Goal: Task Accomplishment & Management: Use online tool/utility

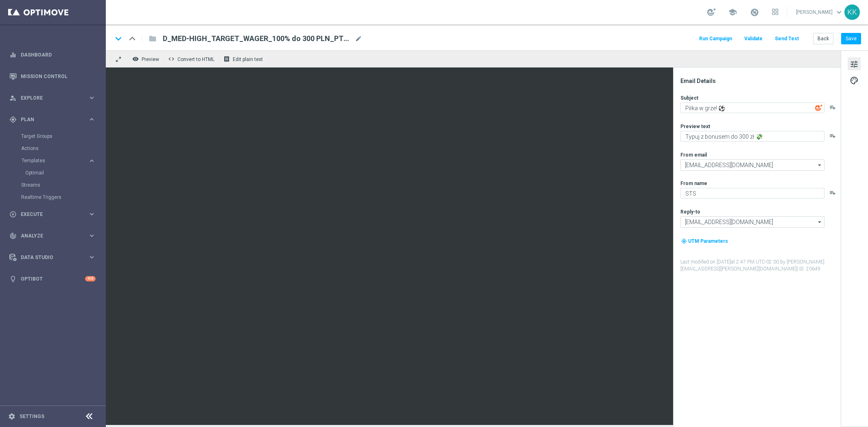
click at [702, 107] on textarea "Piłka w grze! ⚽" at bounding box center [752, 108] width 144 height 11
click at [727, 131] on textarea "Typuj z bonusem do 300 zł 💸" at bounding box center [752, 136] width 144 height 11
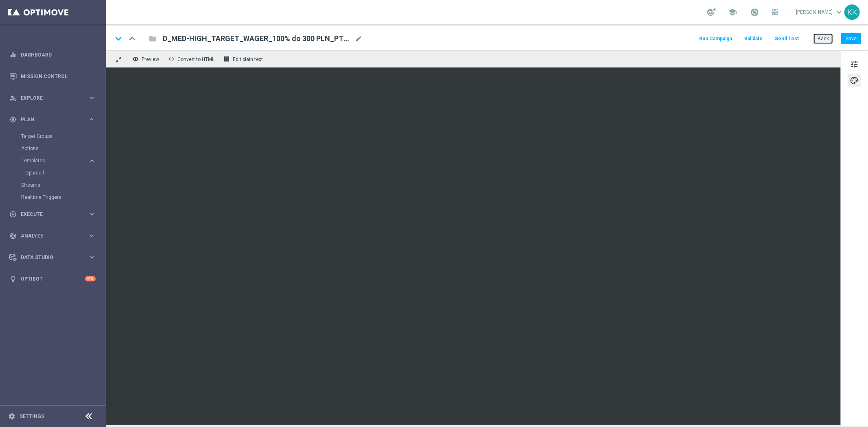
click at [822, 41] on button "Back" at bounding box center [823, 38] width 20 height 11
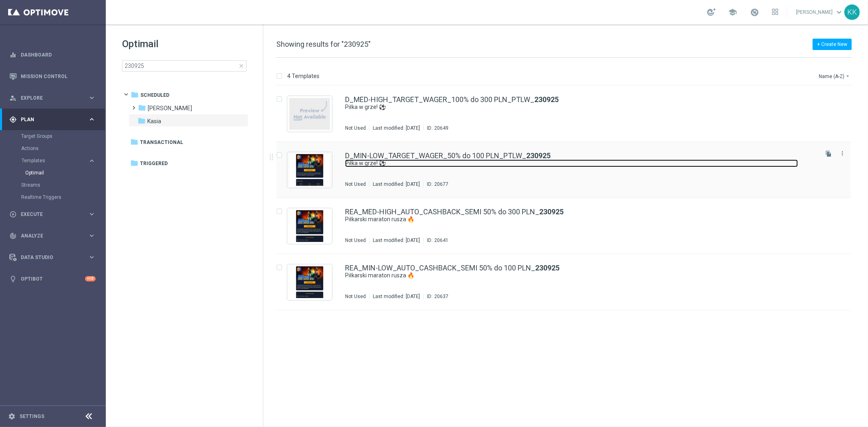
click at [434, 161] on link "Piłka w grze! ⚽" at bounding box center [571, 163] width 453 height 8
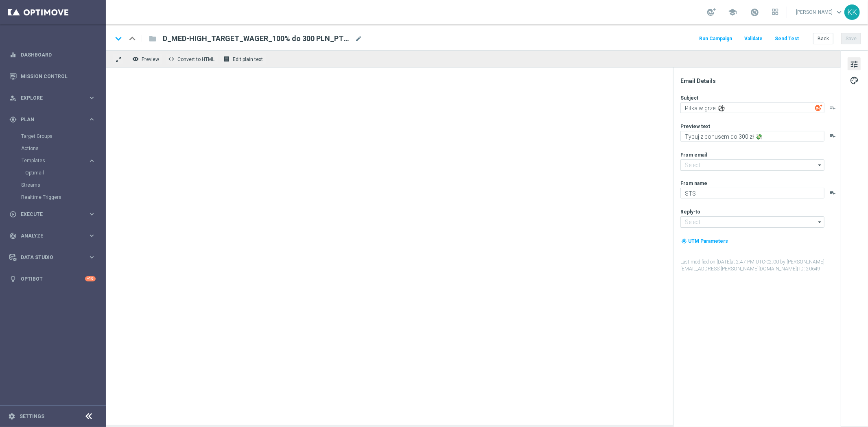
type input "[EMAIL_ADDRESS][DOMAIN_NAME]"
type textarea "Typuj z bonusem do 100 zł 💸"
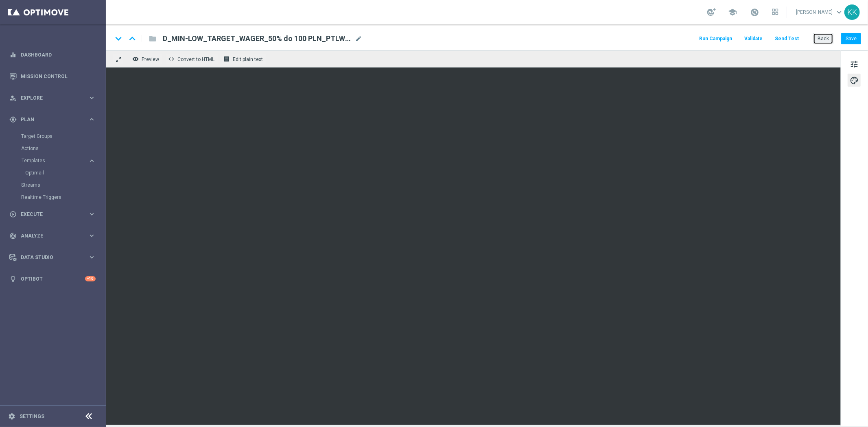
click at [825, 34] on button "Back" at bounding box center [823, 38] width 20 height 11
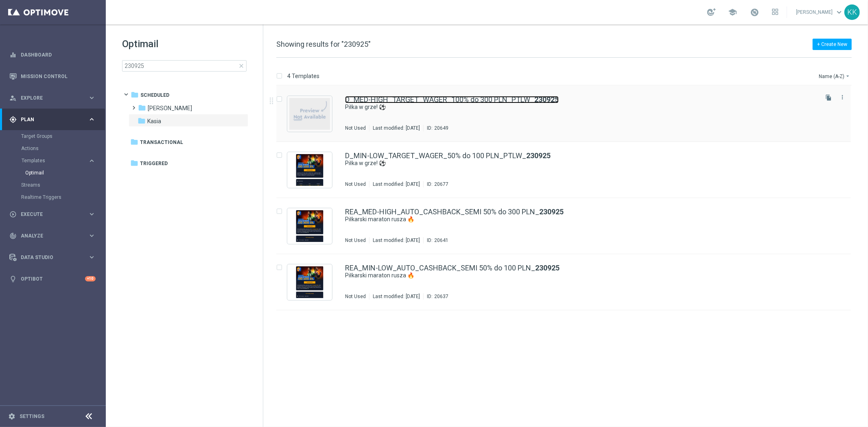
click at [405, 103] on link "D_MED-HIGH_TARGET_WAGER_100% do 300 PLN_PTLW_ 230925" at bounding box center [452, 99] width 214 height 7
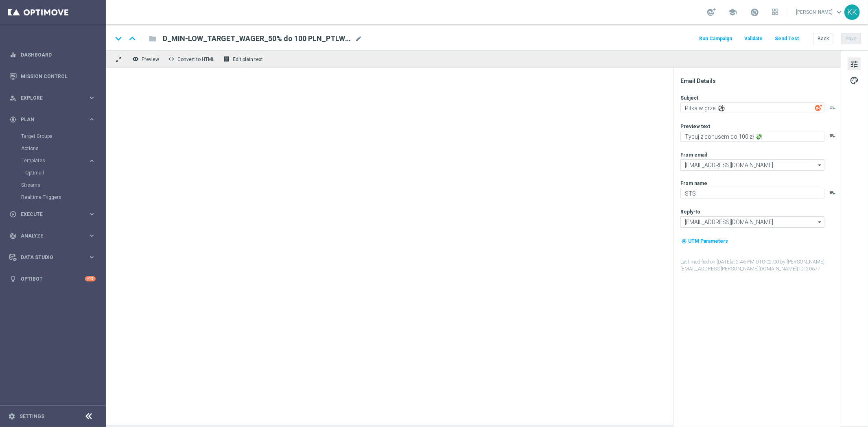
type textarea "Typuj z bonusem do 300 zł 💸"
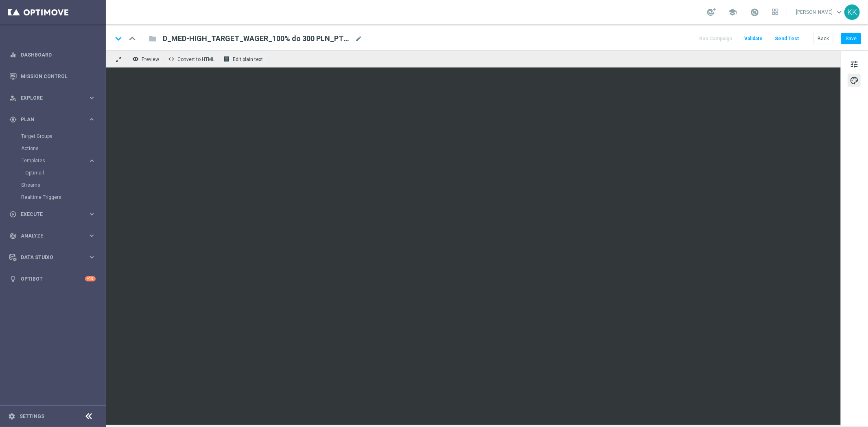
click at [865, 36] on div "keyboard_arrow_down keyboard_arrow_up folder D_MED-HIGH_TARGET_WAGER_100% do 30…" at bounding box center [487, 37] width 762 height 26
click at [864, 36] on div "keyboard_arrow_down keyboard_arrow_up folder D_MED-HIGH_TARGET_WAGER_100% do 30…" at bounding box center [487, 37] width 762 height 26
click at [859, 36] on button "Save" at bounding box center [851, 38] width 20 height 11
click at [819, 43] on button "Back" at bounding box center [823, 38] width 20 height 11
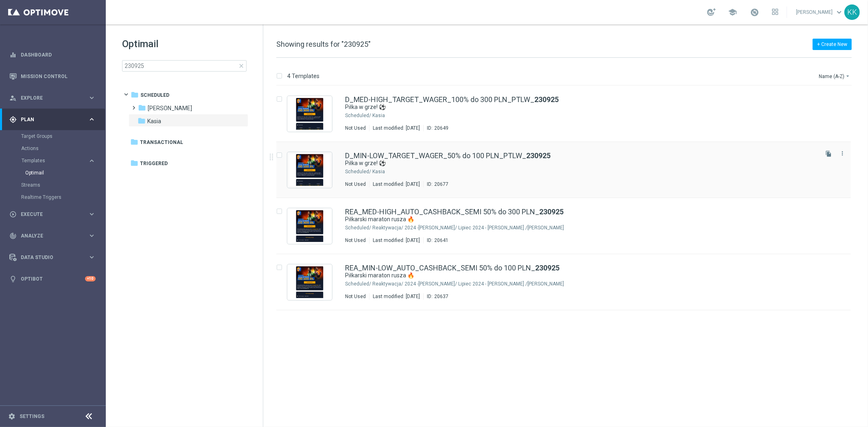
click at [505, 171] on div "Kasia" at bounding box center [594, 171] width 444 height 7
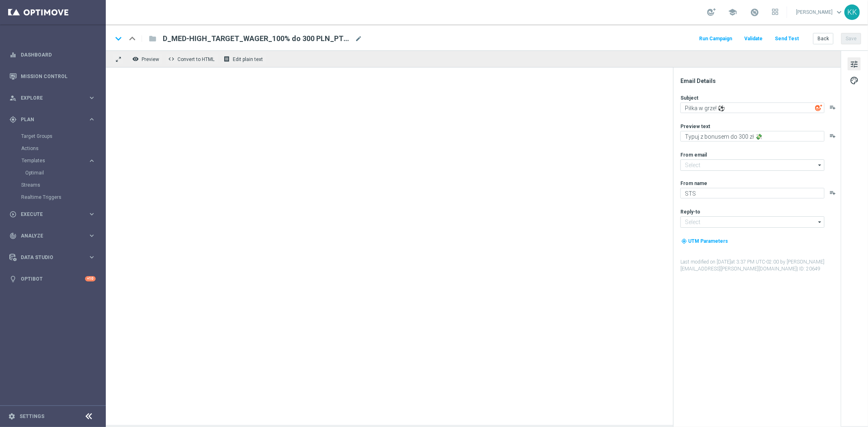
type input "[EMAIL_ADDRESS][DOMAIN_NAME]"
type textarea "Typuj z bonusem do 100 zł 💸"
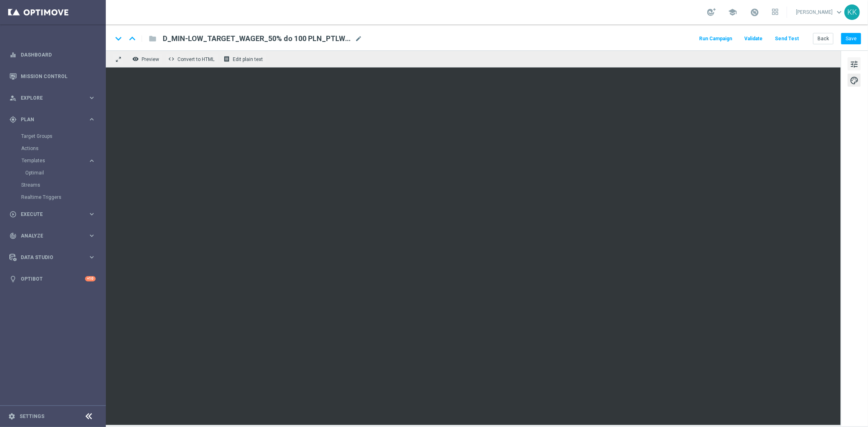
click at [851, 63] on span "tune" at bounding box center [854, 64] width 9 height 11
click at [853, 37] on button "Save" at bounding box center [851, 38] width 20 height 11
click at [854, 42] on button "Save" at bounding box center [851, 38] width 20 height 11
click at [815, 40] on button "Back" at bounding box center [823, 38] width 20 height 11
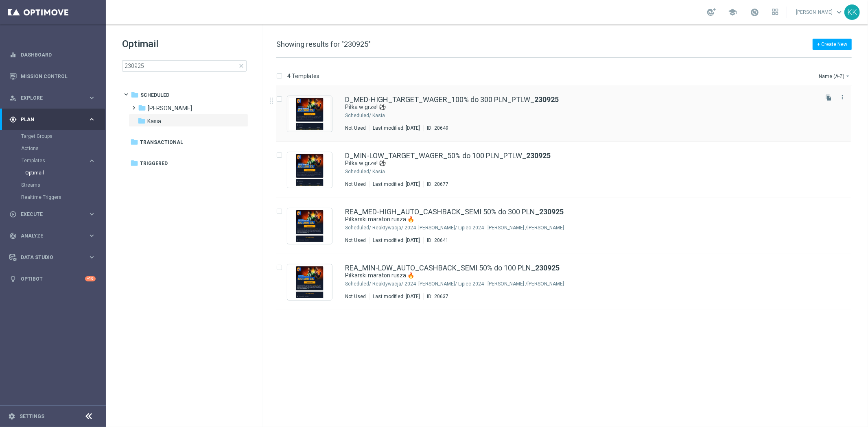
click at [402, 116] on div "Kasia" at bounding box center [594, 115] width 444 height 7
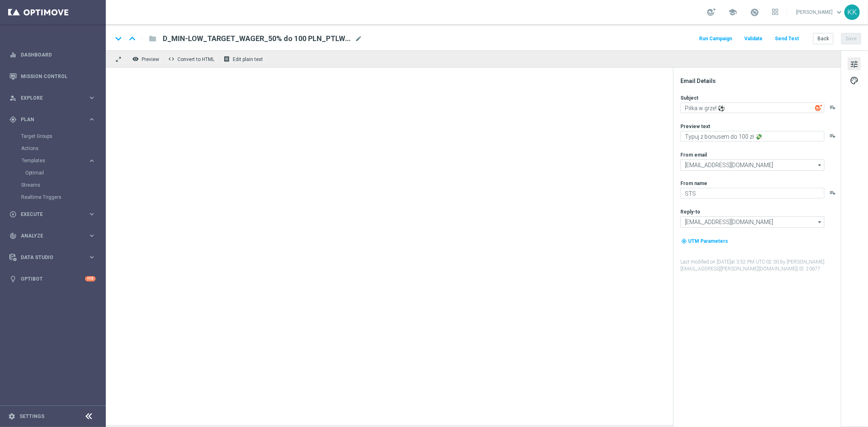
type textarea "Typuj z bonusem do 300 zł 💸"
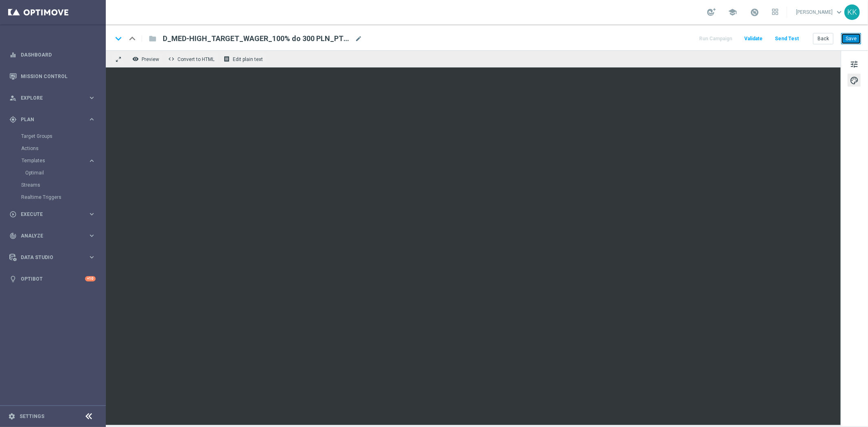
click at [856, 35] on button "Save" at bounding box center [851, 38] width 20 height 11
click at [824, 40] on button "Back" at bounding box center [823, 38] width 20 height 11
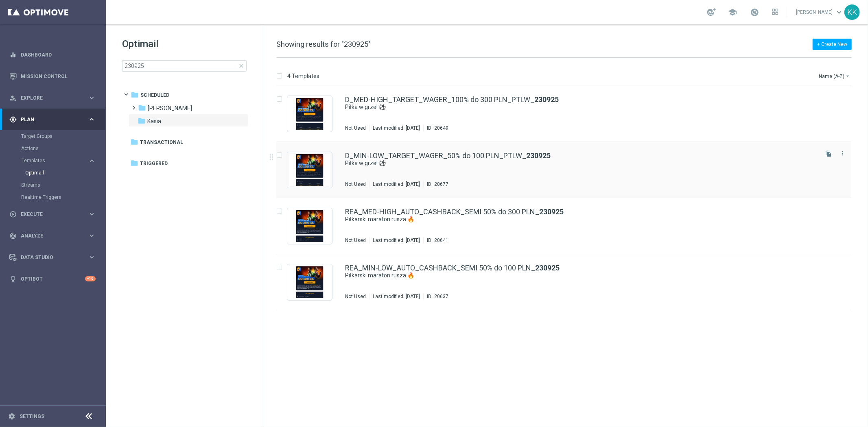
click at [404, 173] on div "D_MIN-LOW_TARGET_WAGER_50% do 100 PLN_PTLW_ 230925 Piłka w grze! ⚽ Not Used Las…" at bounding box center [581, 169] width 472 height 35
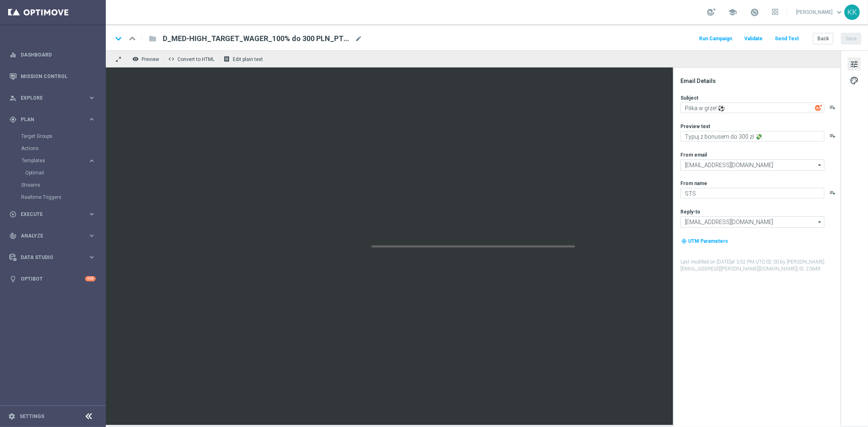
type textarea "Typuj z bonusem do 100 zł 💸"
click at [145, 55] on button "remove_red_eye Preview" at bounding box center [146, 59] width 33 height 11
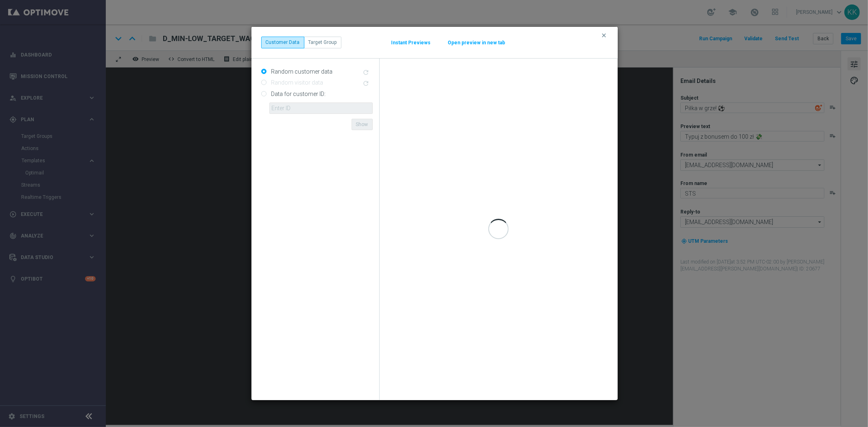
click at [465, 38] on div "clear Customer Data Target Group Instant Previews Open preview in new tab" at bounding box center [434, 42] width 347 height 11
click at [464, 42] on button "Open preview in new tab" at bounding box center [477, 42] width 58 height 7
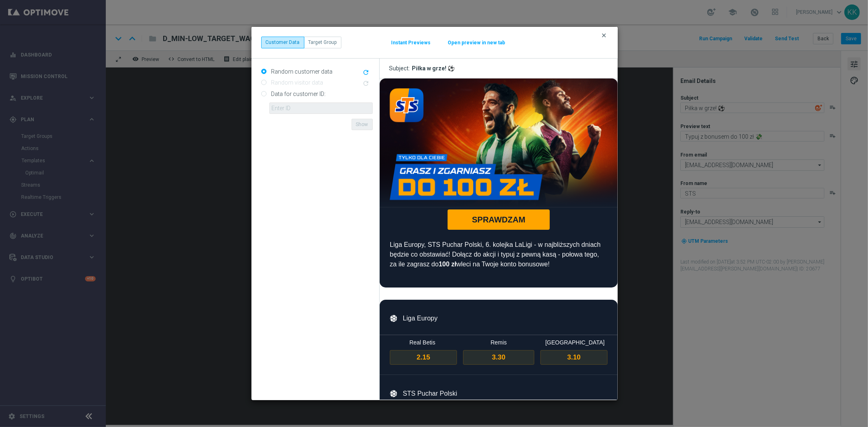
click at [603, 35] on icon "clear" at bounding box center [604, 35] width 7 height 7
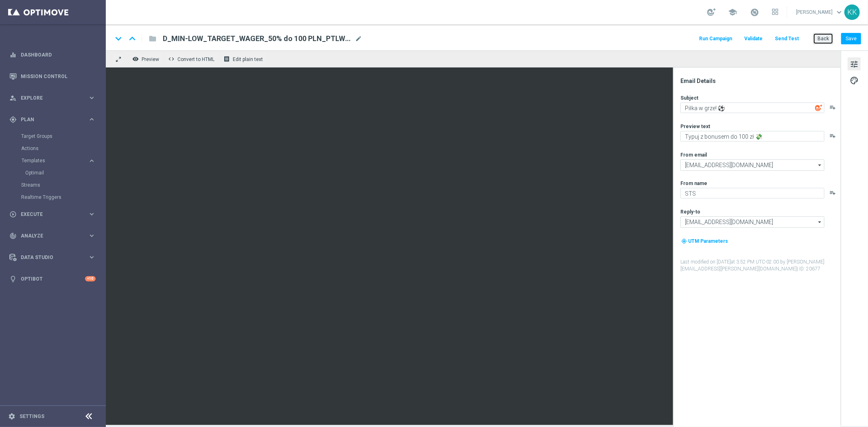
click at [828, 43] on button "Back" at bounding box center [823, 38] width 20 height 11
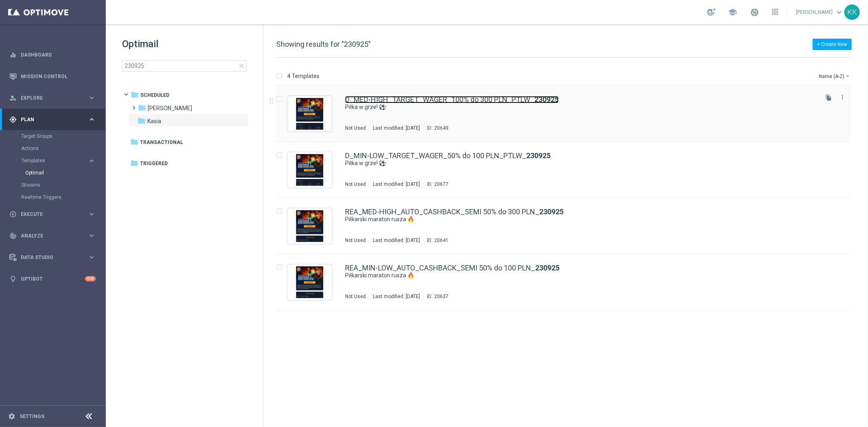
click at [383, 98] on link "D_MED-HIGH_TARGET_WAGER_100% do 300 PLN_PTLW_ 230925" at bounding box center [452, 99] width 214 height 7
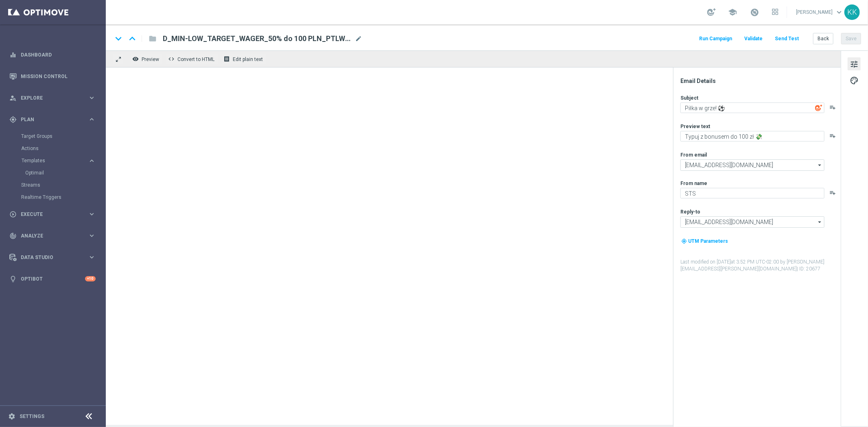
type textarea "Typuj z bonusem do 300 zł 💸"
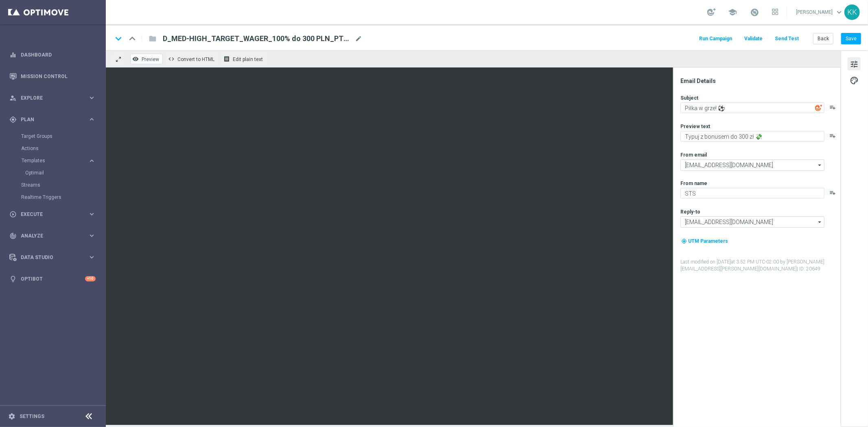
click at [145, 62] on button "remove_red_eye Preview" at bounding box center [146, 59] width 33 height 11
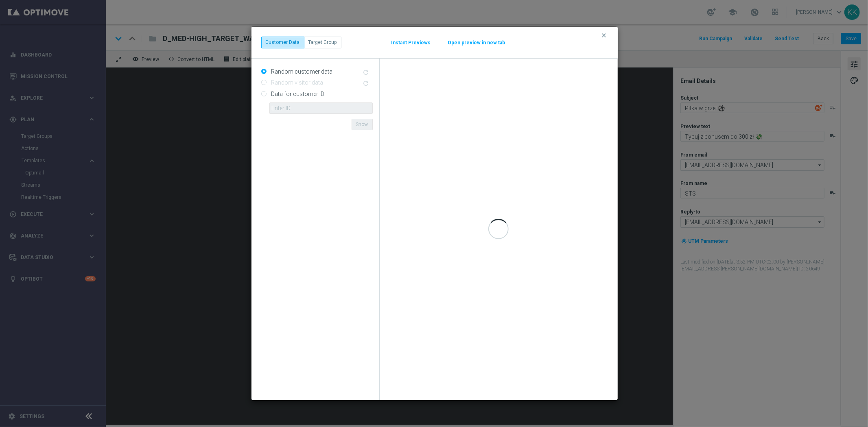
click at [477, 40] on button "Open preview in new tab" at bounding box center [477, 42] width 58 height 7
